Goal: Transaction & Acquisition: Purchase product/service

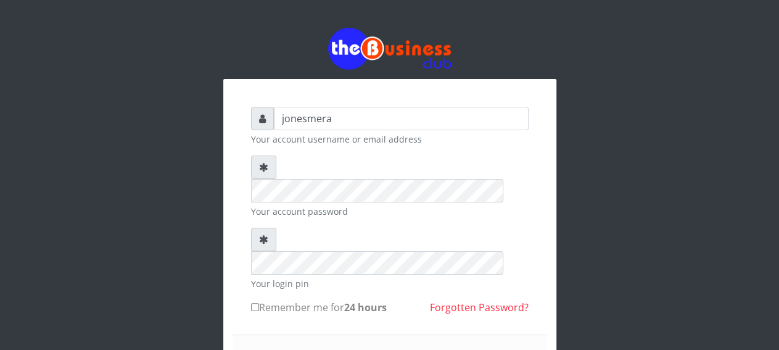
click at [256, 303] on input "Remember me for 24 hours" at bounding box center [255, 307] width 8 height 8
checkbox input "true"
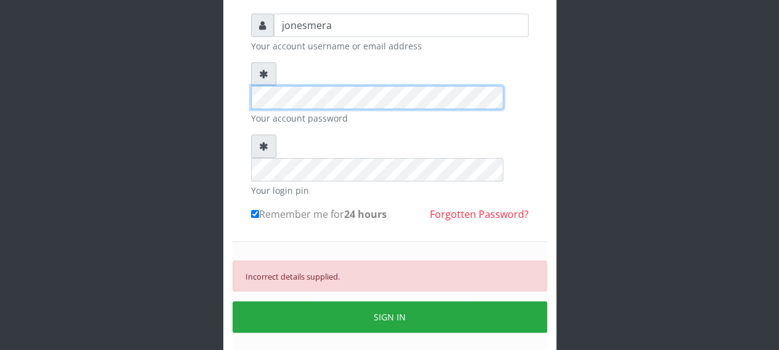
scroll to position [97, 0]
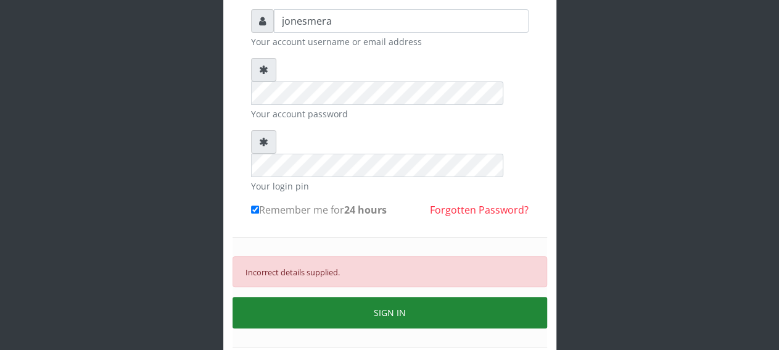
click at [446, 297] on button "SIGN IN" at bounding box center [389, 312] width 314 height 31
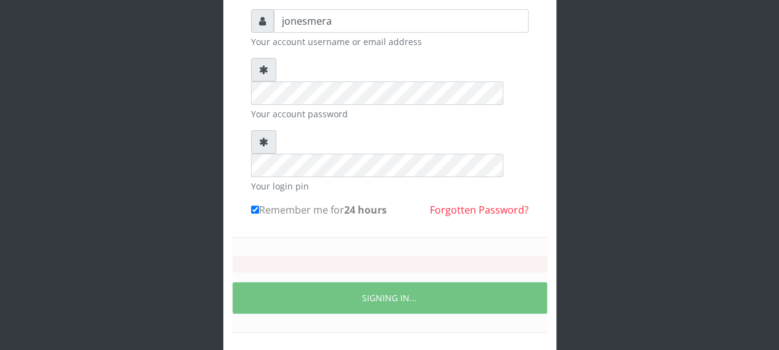
scroll to position [86, 0]
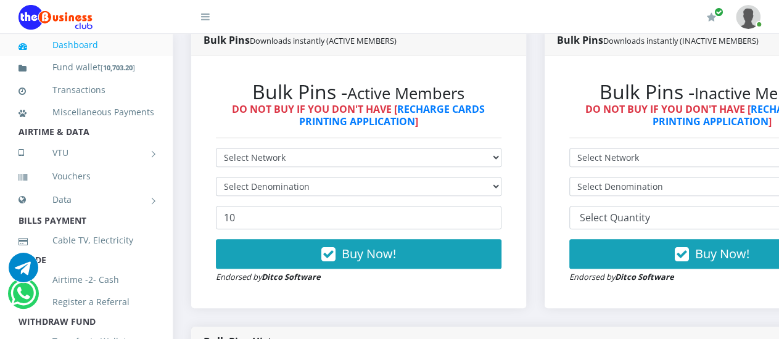
scroll to position [361, 0]
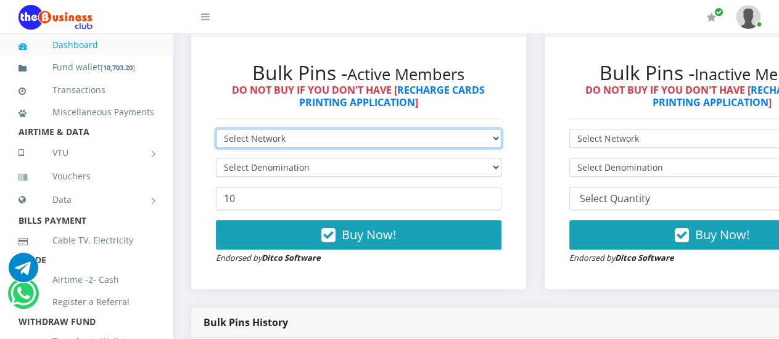
click at [497, 147] on select "Select Network MTN Globacom 9Mobile Airtel" at bounding box center [358, 138] width 285 height 19
select select "MTN"
click option "MTN" at bounding box center [0, 0] width 0 height 0
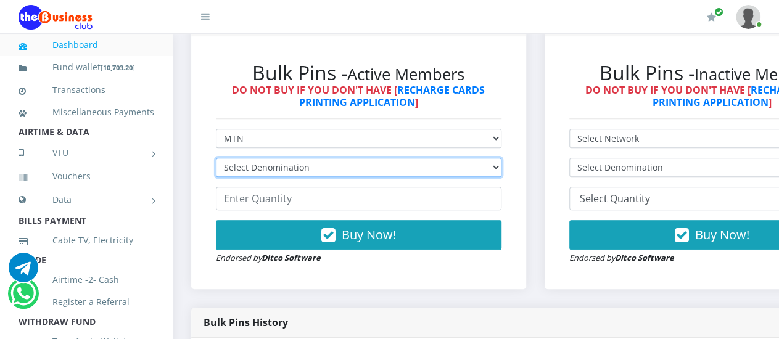
click at [345, 167] on select "Select Denomination" at bounding box center [358, 167] width 285 height 19
select select "193.88-200"
click option "MTN NGN200 - ₦193.88" at bounding box center [0, 0] width 0 height 0
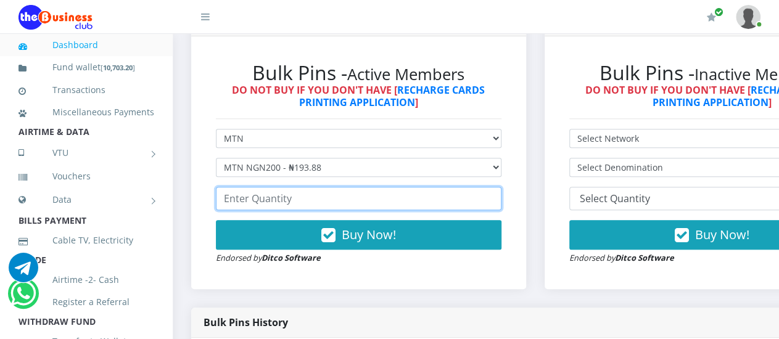
click at [349, 198] on input "number" at bounding box center [358, 198] width 285 height 23
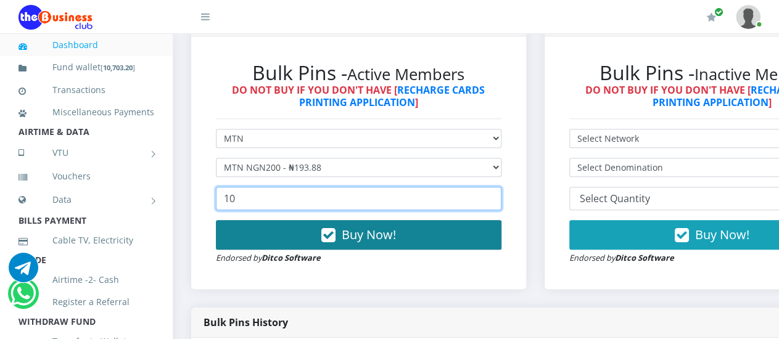
type input "10"
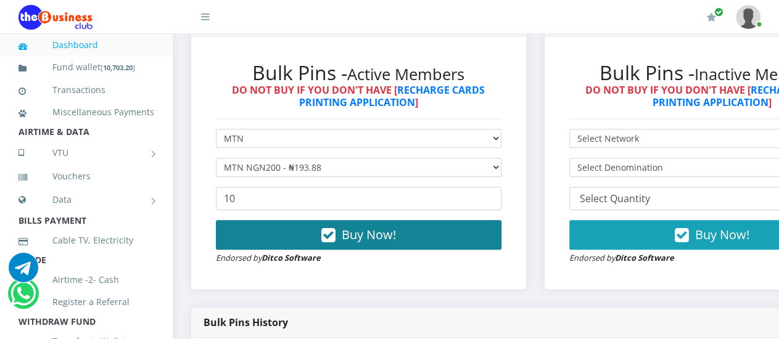
click at [351, 245] on button "Buy Now!" at bounding box center [358, 235] width 285 height 30
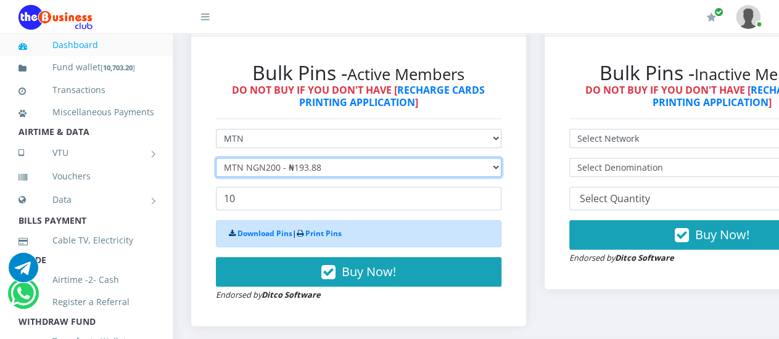
click at [216, 158] on select "Select Denomination MTN NGN100 - ₦96.94 MTN NGN200 - ₦193.88 MTN NGN400 - ₦387.…" at bounding box center [358, 167] width 285 height 19
select select "96.94-100"
click option "MTN NGN100 - ₦96.94" at bounding box center [0, 0] width 0 height 0
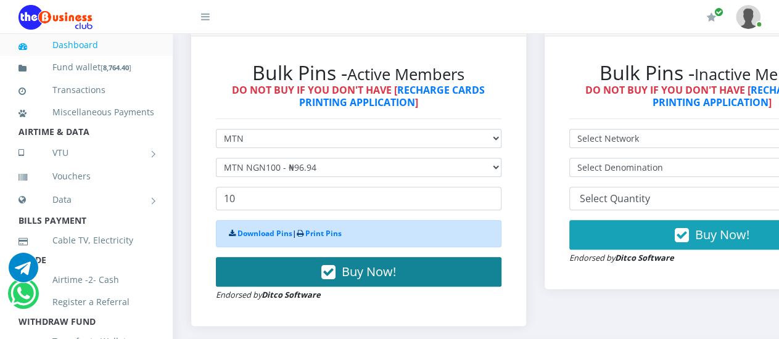
click at [363, 279] on span "Buy Now!" at bounding box center [369, 271] width 54 height 17
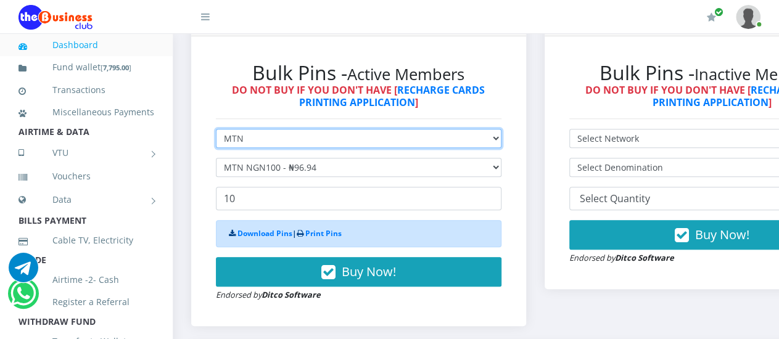
click at [216, 129] on select "Select Network MTN Globacom 9Mobile Airtel" at bounding box center [358, 138] width 285 height 19
select select "Airtel"
click option "Airtel" at bounding box center [0, 0] width 0 height 0
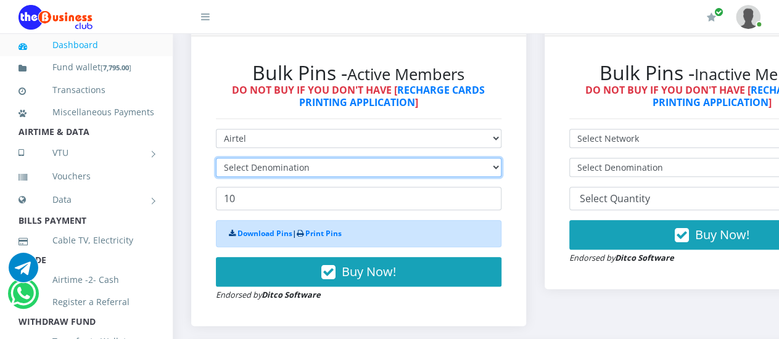
click at [216, 158] on select "Select Denomination" at bounding box center [358, 167] width 285 height 19
select select "96.36-100"
click option "Airtel NGN100 - ₦96.36" at bounding box center [0, 0] width 0 height 0
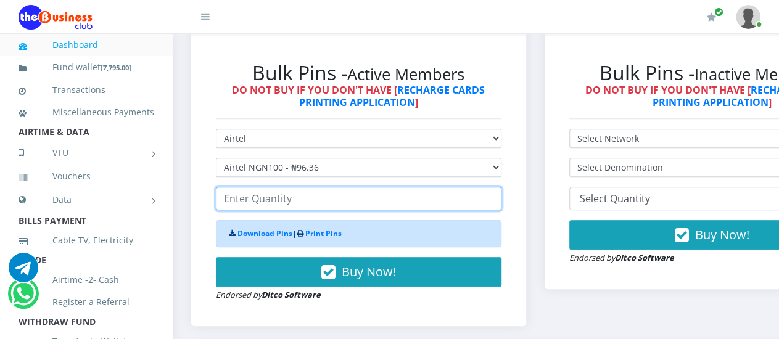
click at [305, 203] on input "number" at bounding box center [358, 198] width 285 height 23
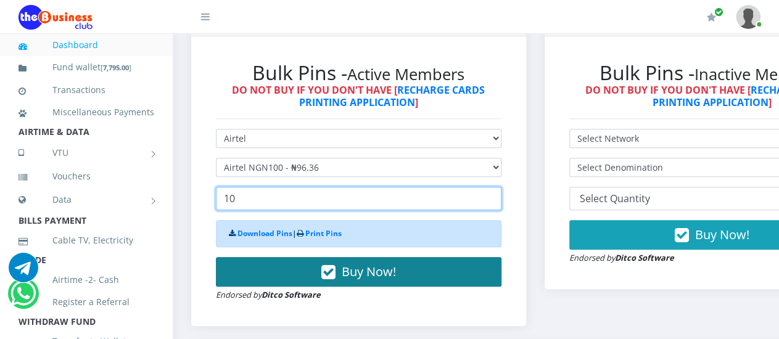
type input "10"
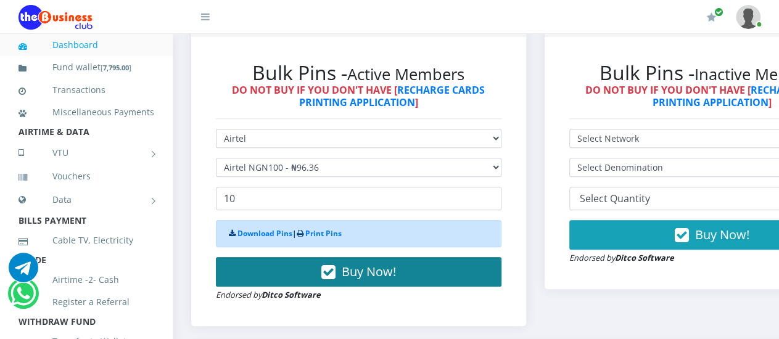
click at [368, 268] on span "Buy Now!" at bounding box center [369, 271] width 54 height 17
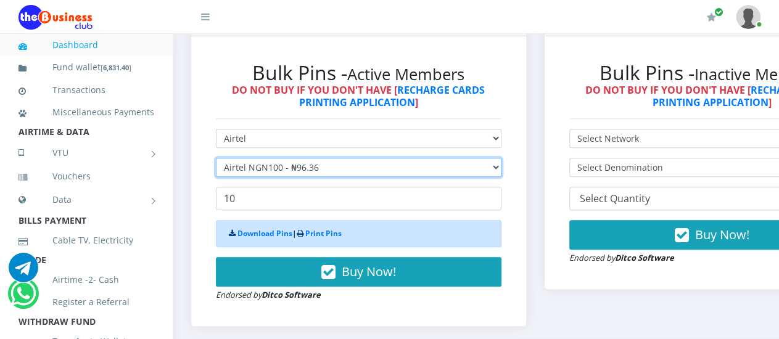
click at [216, 158] on select "Select Denomination Airtel NGN100 - ₦96.36 Airtel NGN200 - ₦192.72 Airtel NGN50…" at bounding box center [358, 167] width 285 height 19
click option "Airtel NGN200 - ₦192.72" at bounding box center [0, 0] width 0 height 0
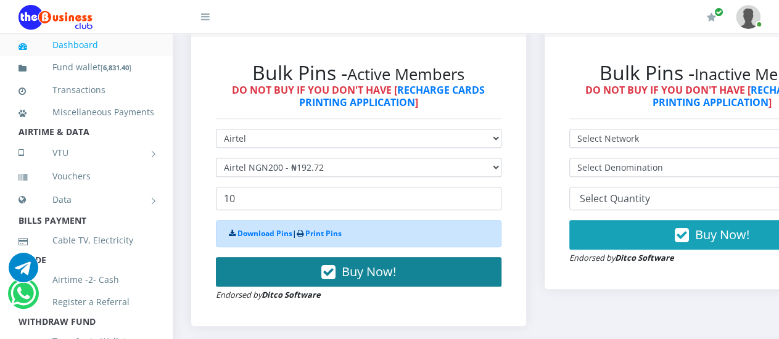
click at [378, 274] on span "Buy Now!" at bounding box center [369, 271] width 54 height 17
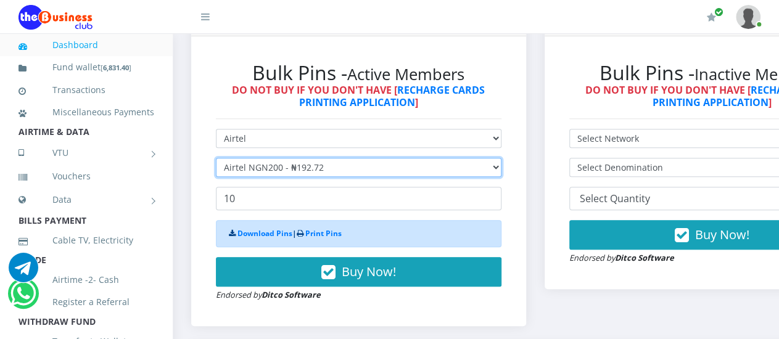
click at [216, 158] on select "Select Denomination Airtel NGN100 - ₦96.36 Airtel NGN200 - ₦192.72 Airtel NGN50…" at bounding box center [358, 167] width 285 height 19
select select "481.8-500"
click option "Airtel NGN500 - ₦481.80" at bounding box center [0, 0] width 0 height 0
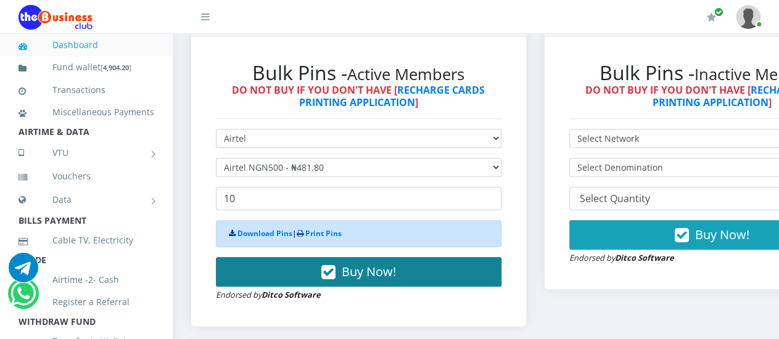
click at [361, 273] on span "Buy Now!" at bounding box center [369, 271] width 54 height 17
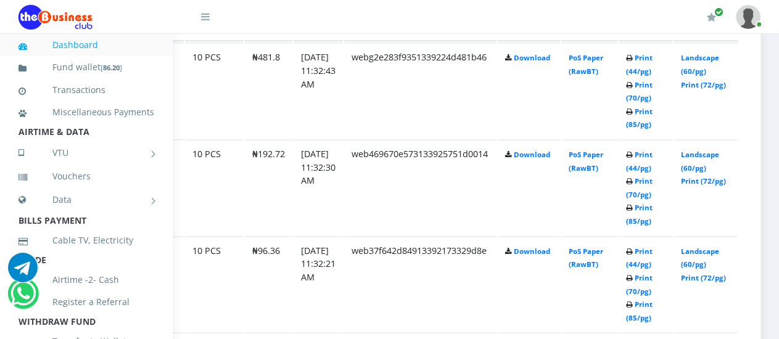
scroll to position [737, 125]
click at [550, 60] on link "Download" at bounding box center [532, 57] width 36 height 9
click at [543, 154] on link "Download" at bounding box center [532, 154] width 36 height 9
click at [544, 253] on link "Download" at bounding box center [532, 251] width 36 height 9
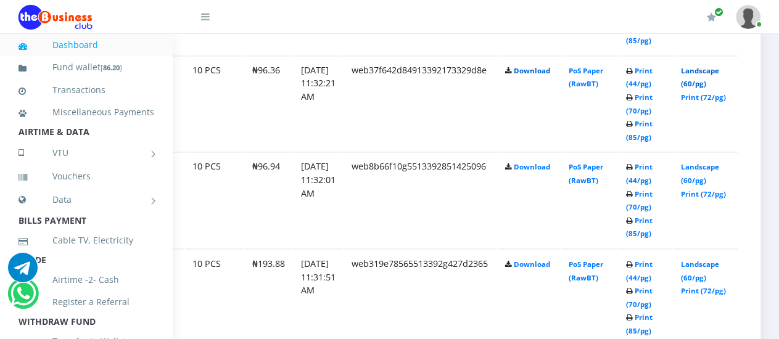
scroll to position [922, 125]
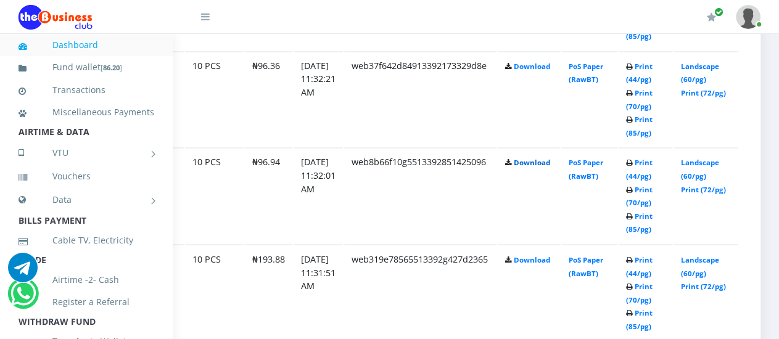
click at [541, 162] on link "Download" at bounding box center [532, 162] width 36 height 9
click at [545, 260] on link "Download" at bounding box center [532, 259] width 36 height 9
